Goal: Information Seeking & Learning: Learn about a topic

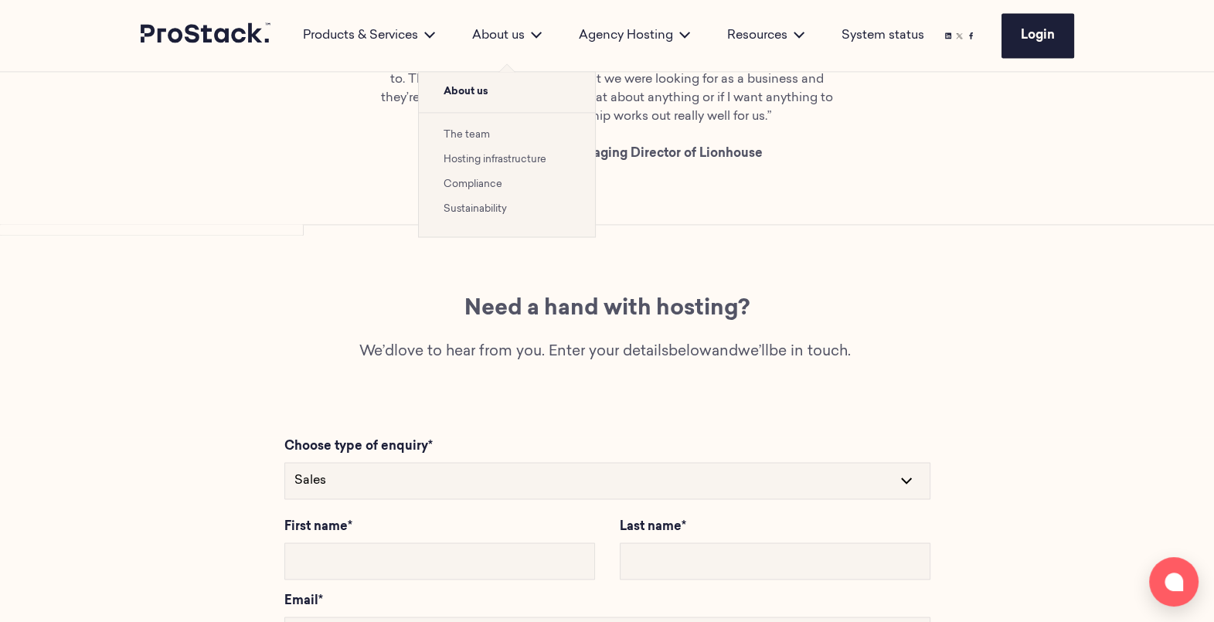
scroll to position [2777, 0]
